Goal: Transaction & Acquisition: Purchase product/service

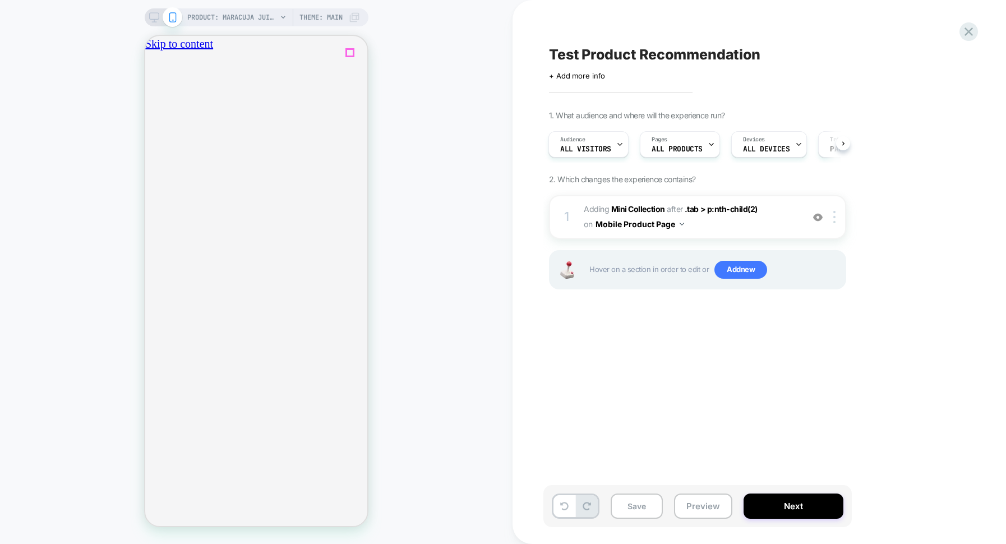
click at [160, 105] on icon "close" at bounding box center [155, 110] width 10 height 10
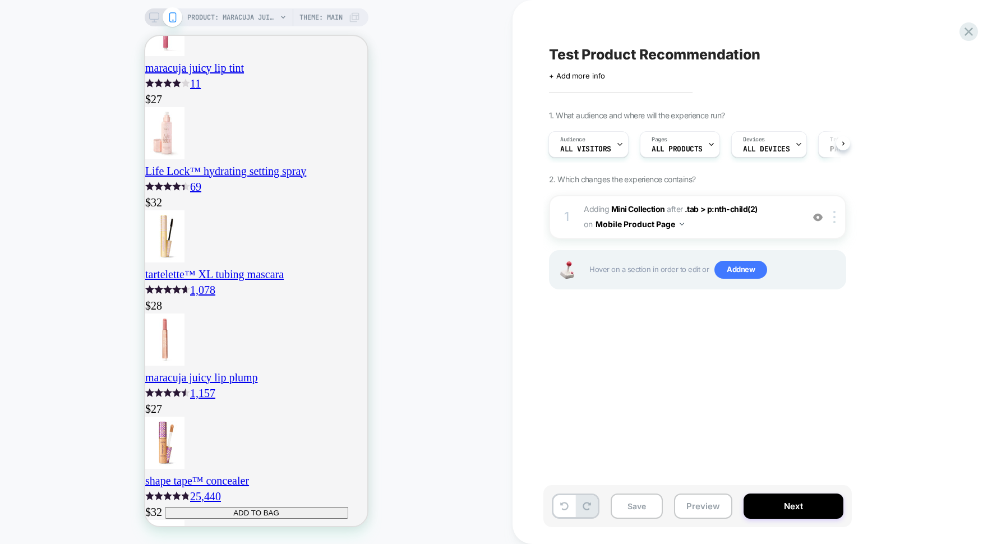
click at [620, 373] on div "Test Product Recommendation Click to edit experience details + Add more info 1.…" at bounding box center [753, 272] width 421 height 522
click at [719, 382] on div "Test Product Recommendation Click to edit experience details + Add more info 1.…" at bounding box center [753, 272] width 421 height 522
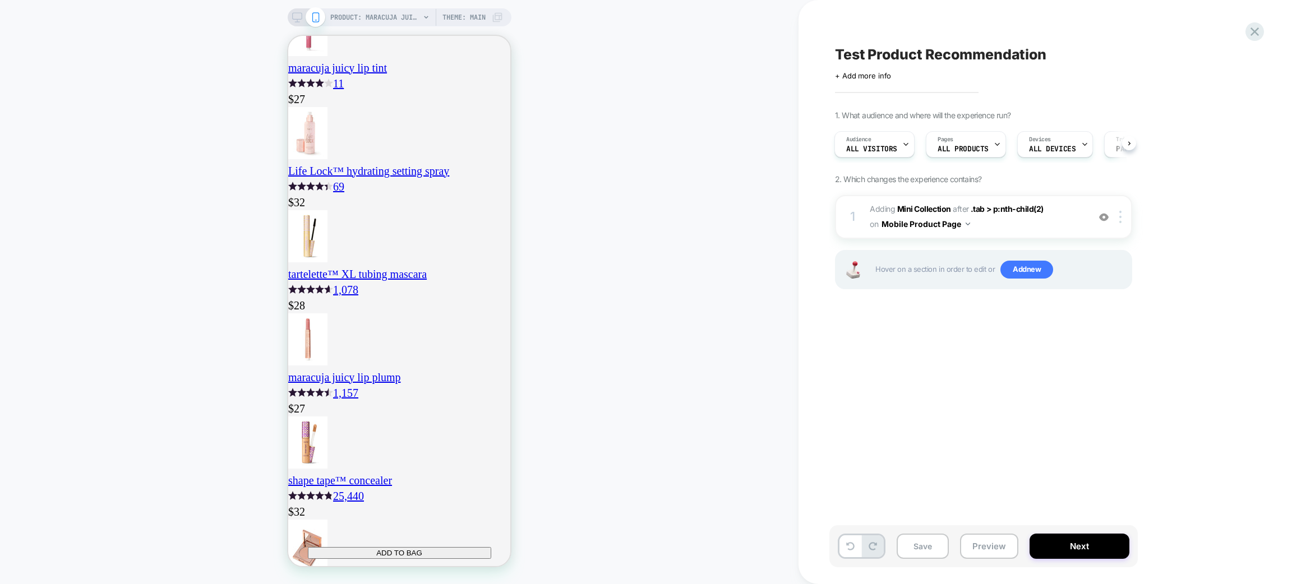
scroll to position [0, 0]
click at [1002, 227] on span "#_loomi_addon_1755679770595 Adding Mini Collection AFTER .tab > p:nth-child(2) …" at bounding box center [977, 217] width 214 height 30
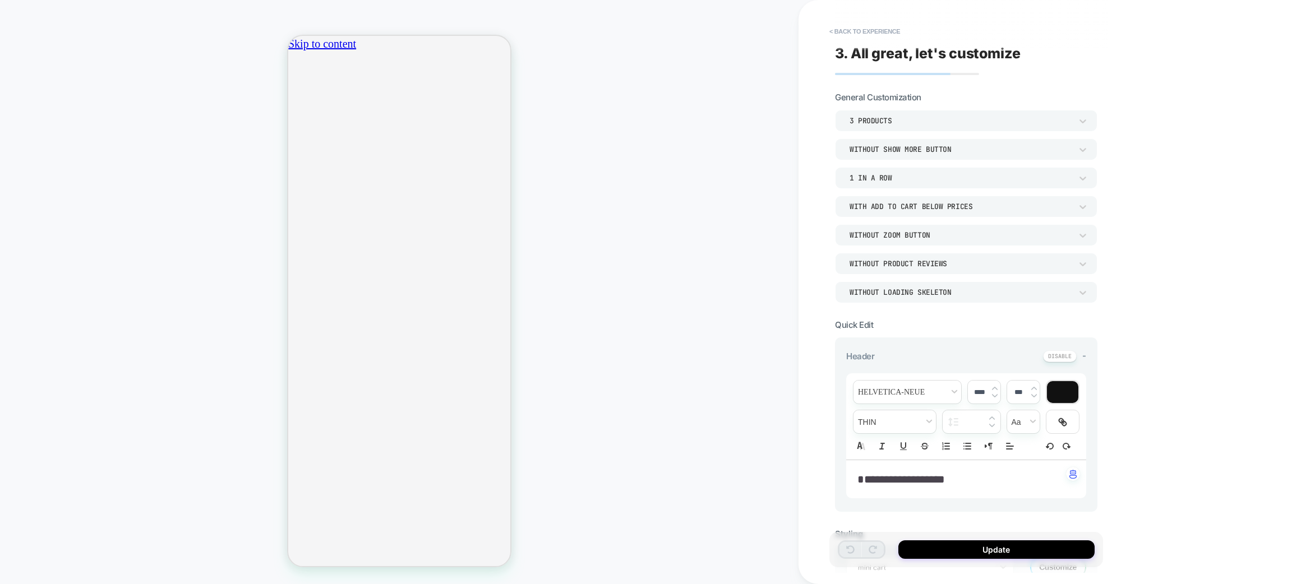
scroll to position [0, 396]
drag, startPoint x: 532, startPoint y: 60, endPoint x: 542, endPoint y: 27, distance: 34.6
click at [542, 27] on div "PRODUCT: maracuja juicy multi-stick beautiseal PRODUCT: maracuja juicy multi-st…" at bounding box center [399, 292] width 799 height 562
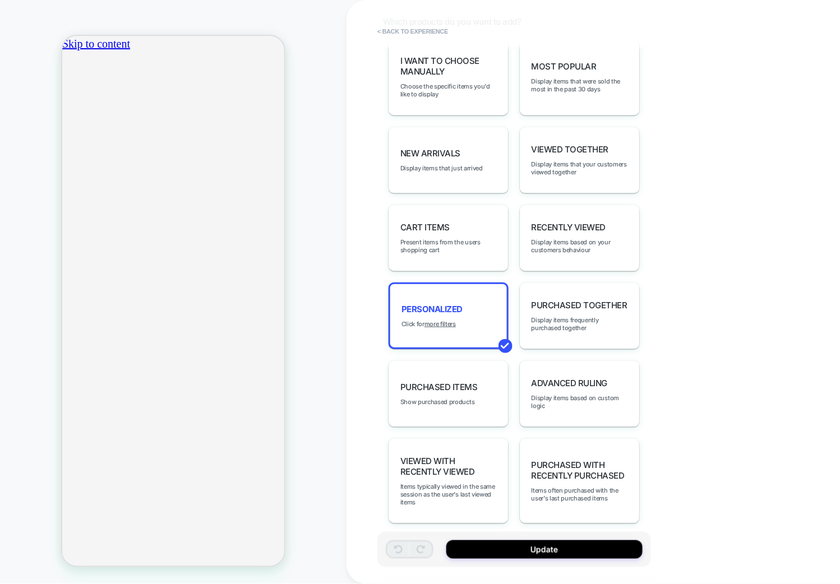
scroll to position [0, 0]
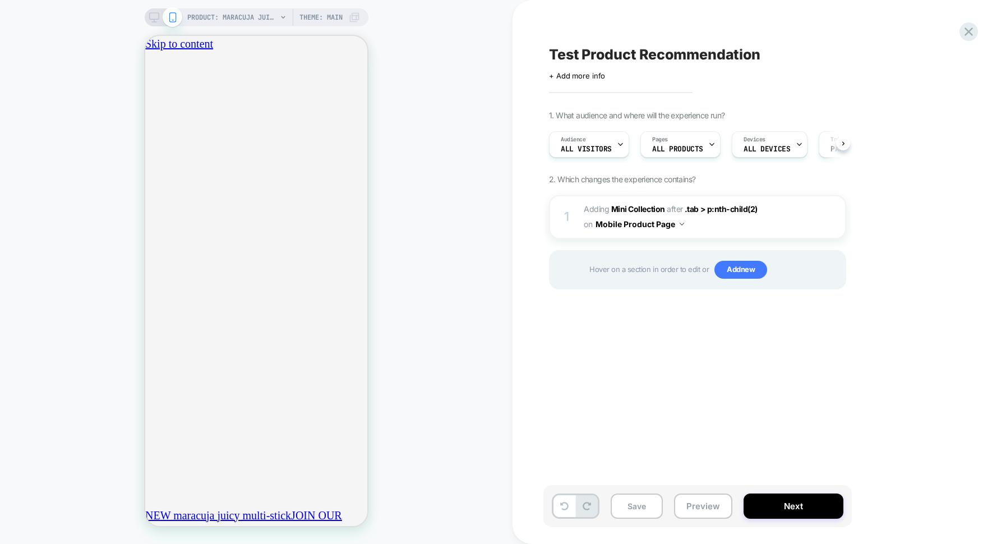
scroll to position [0, 1]
click at [150, 105] on icon "close" at bounding box center [150, 105] width 0 height 0
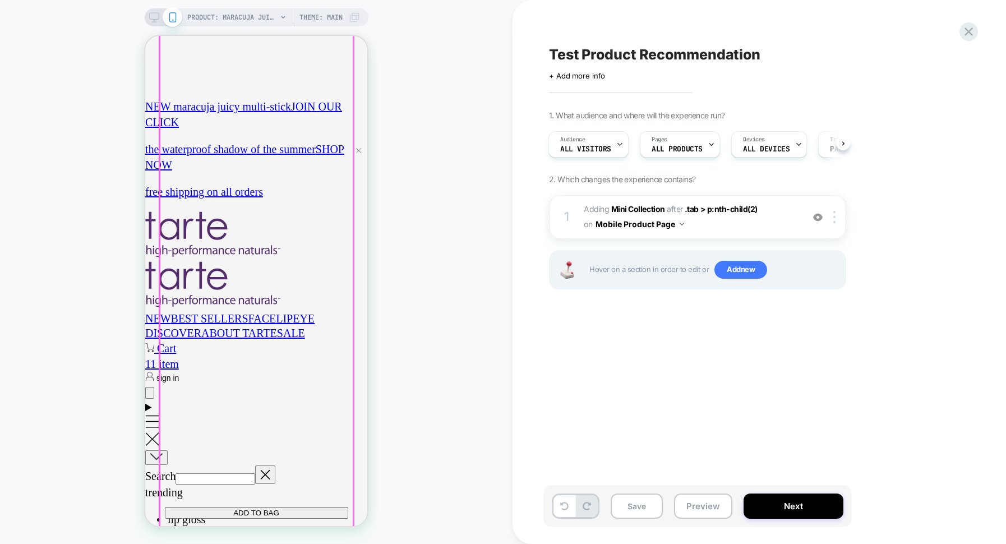
scroll to position [757, 0]
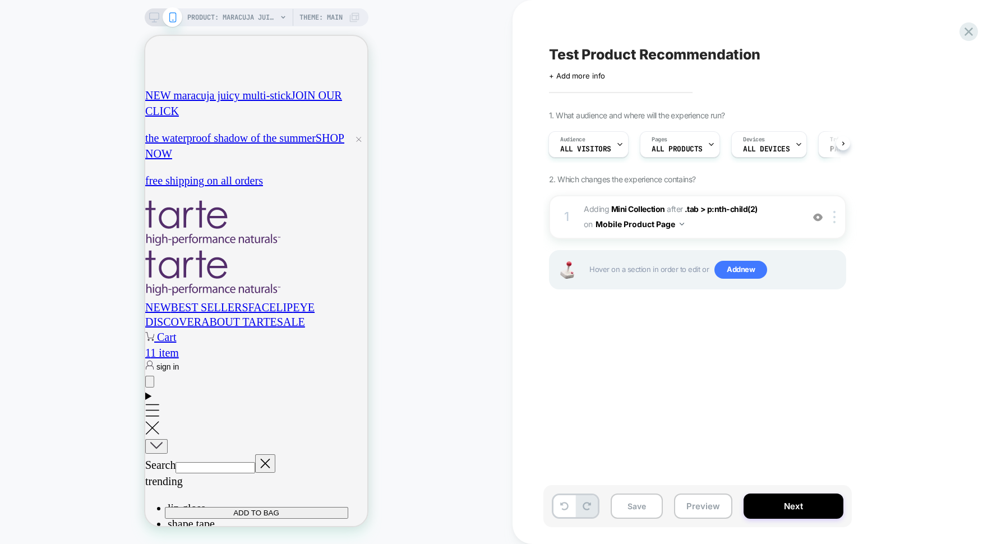
click at [153, 13] on rect at bounding box center [154, 16] width 10 height 6
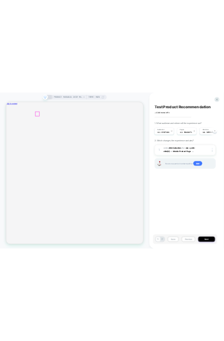
scroll to position [0, 610]
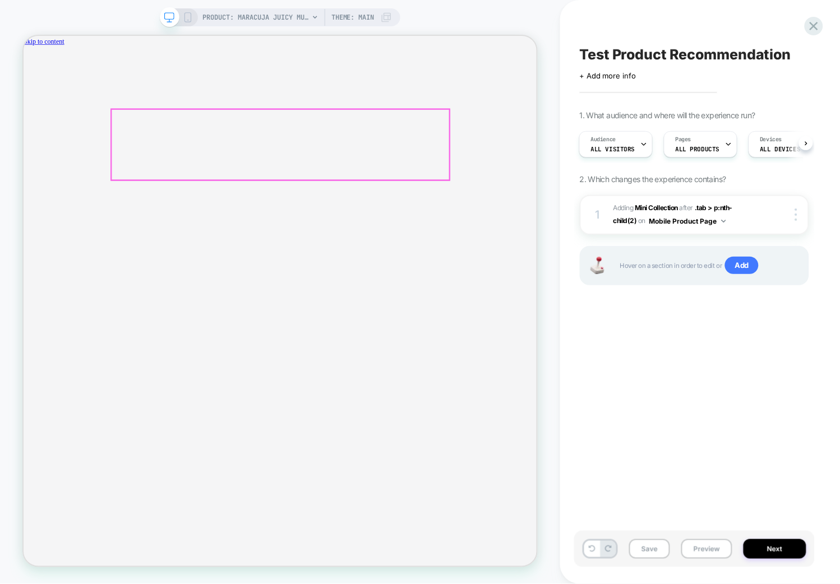
scroll to position [0, 1219]
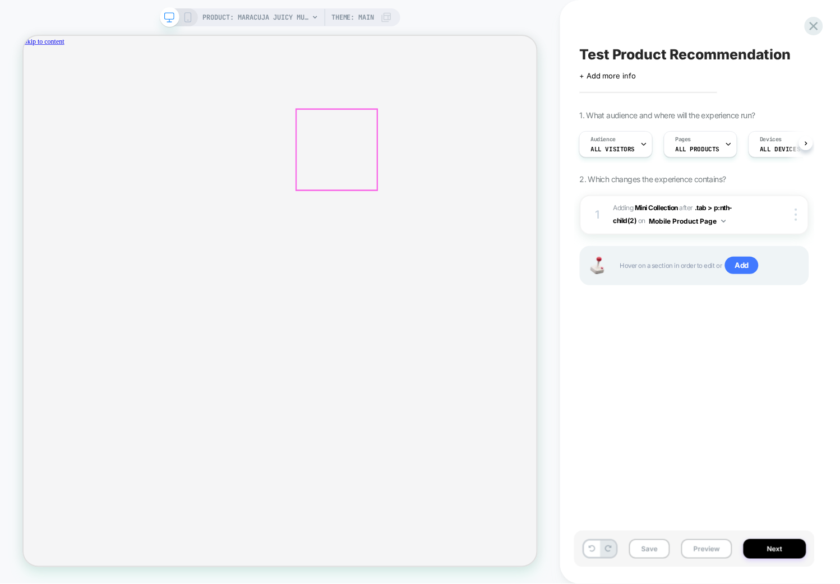
click at [694, 543] on button "Preview" at bounding box center [706, 549] width 51 height 20
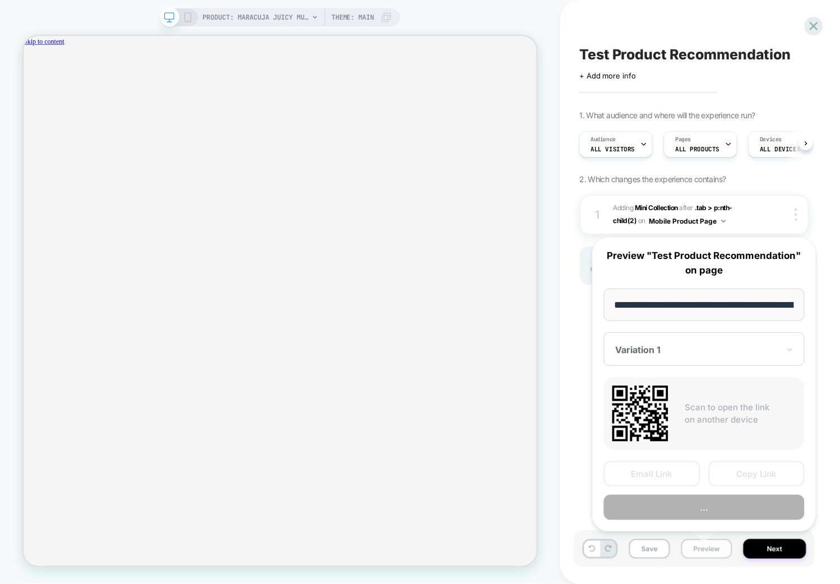
scroll to position [0, 238]
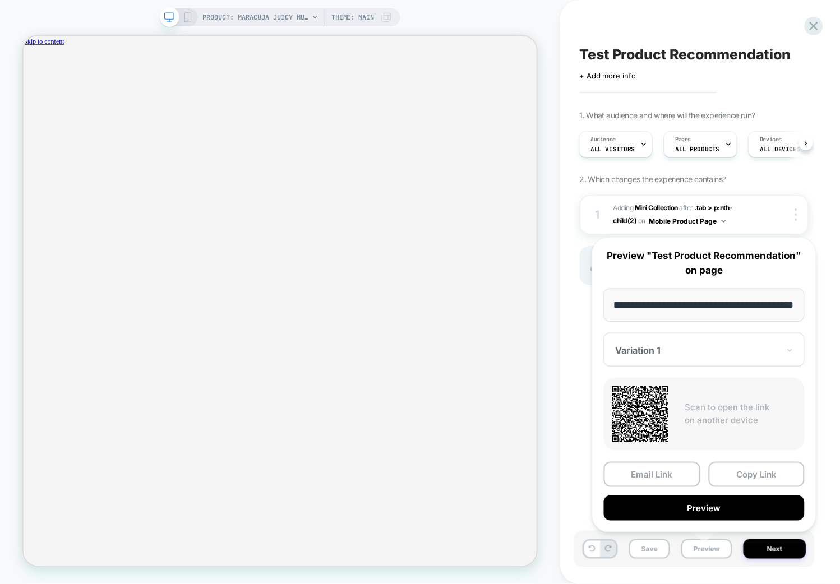
click at [700, 306] on input "**********" at bounding box center [704, 305] width 201 height 33
click at [700, 305] on input "**********" at bounding box center [704, 305] width 201 height 33
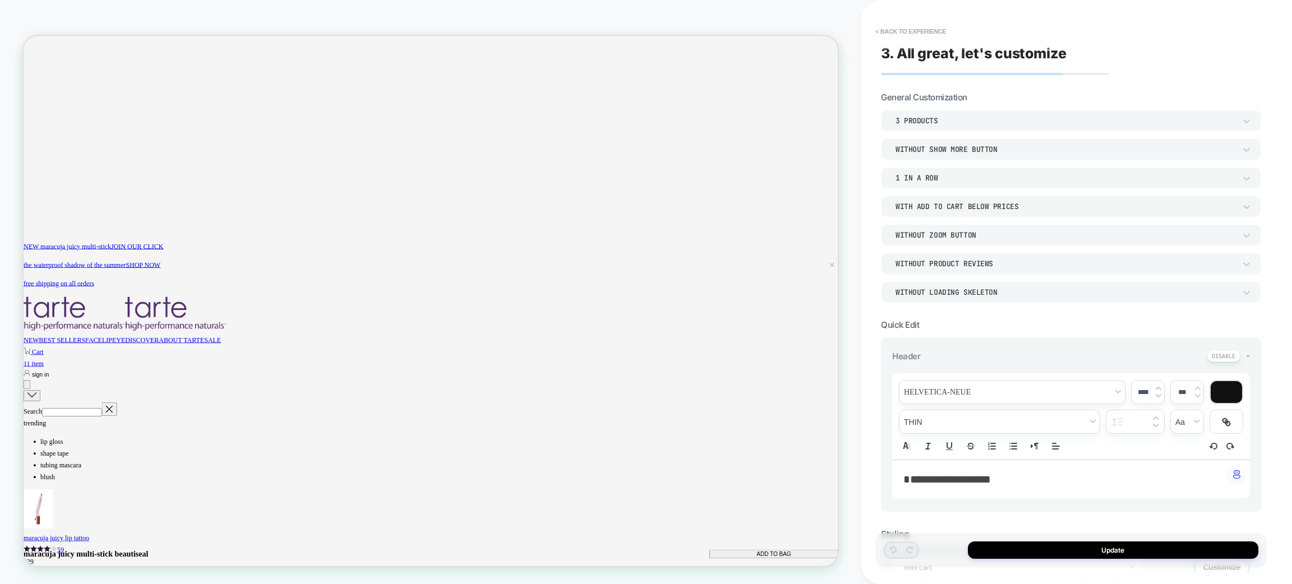
click at [561, 21] on div "PRODUCT: maracuja juicy multi-stick beautiseal PRODUCT: maracuja juicy multi-st…" at bounding box center [430, 292] width 861 height 562
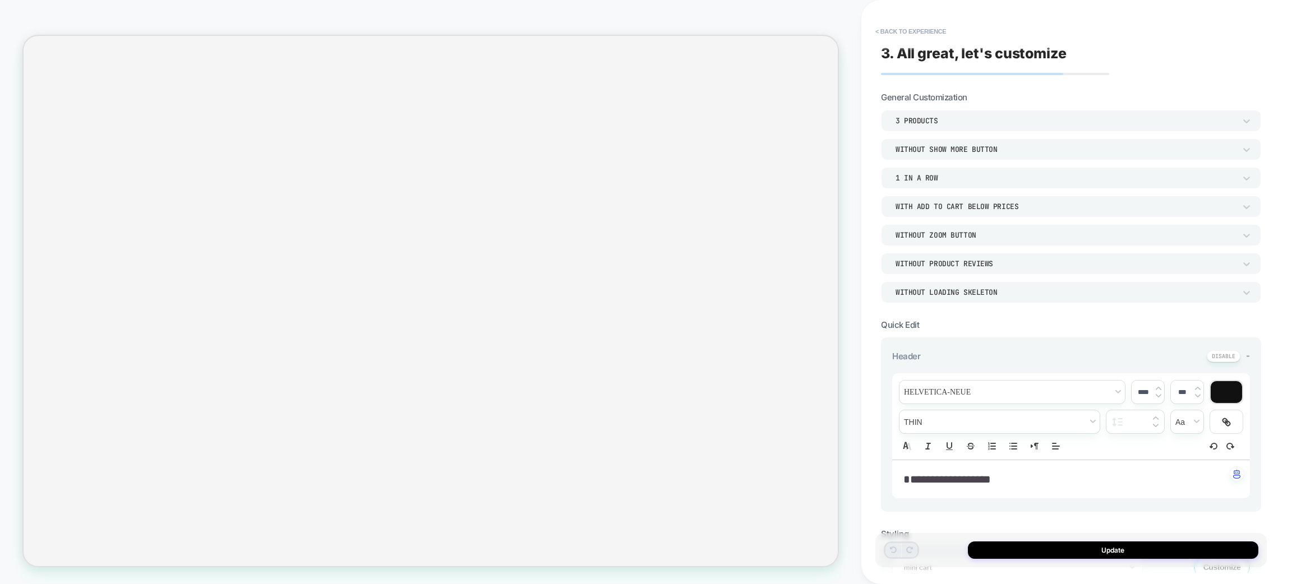
click at [632, 62] on div at bounding box center [567, 62] width 1086 height 0
